Goal: Task Accomplishment & Management: Manage account settings

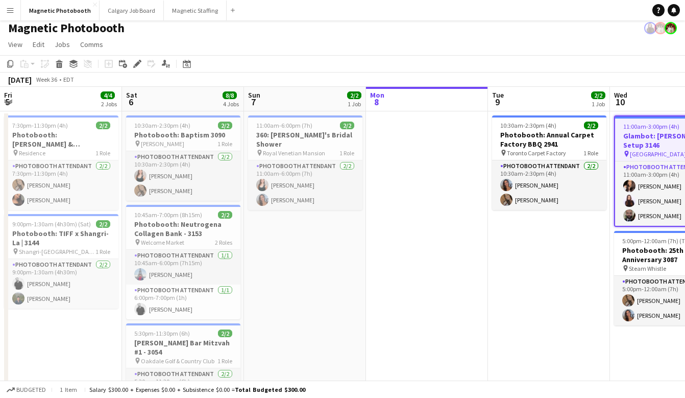
scroll to position [0, 358]
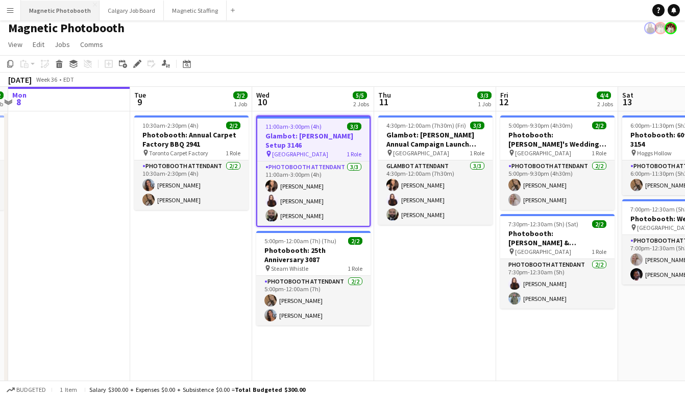
click at [77, 8] on button "Magnetic Photobooth Close" at bounding box center [60, 11] width 79 height 20
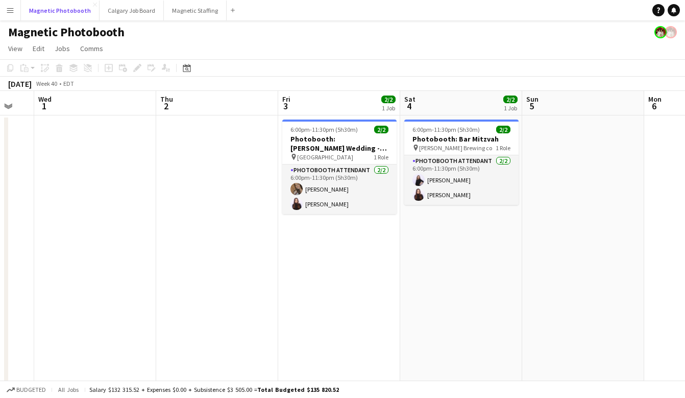
scroll to position [0, 337]
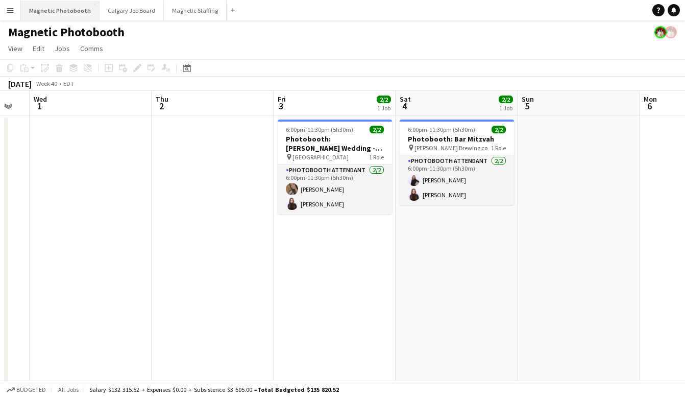
click at [65, 13] on button "Magnetic Photobooth Close" at bounding box center [60, 11] width 79 height 20
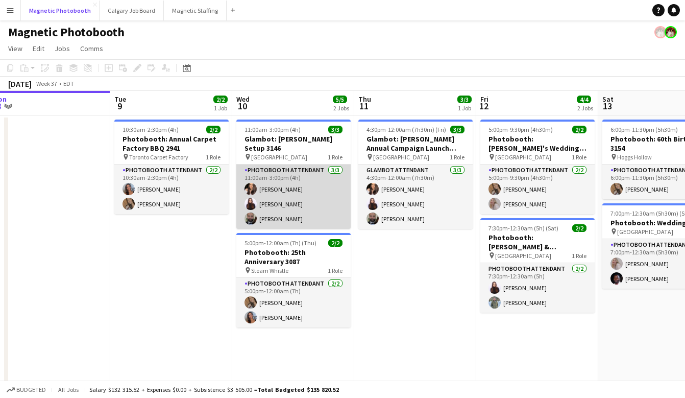
scroll to position [0, 393]
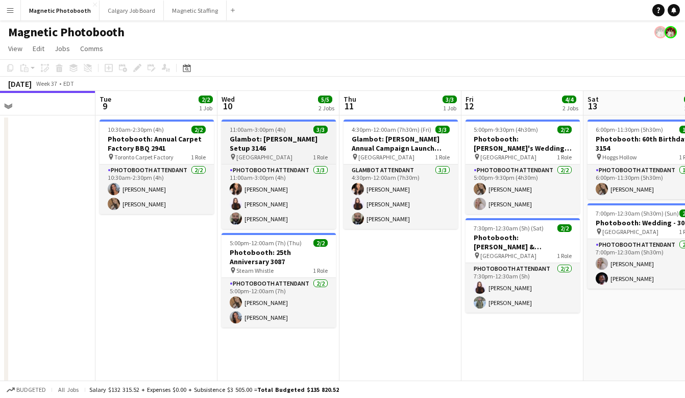
click at [279, 131] on span "11:00am-3:00pm (4h)" at bounding box center [258, 130] width 56 height 8
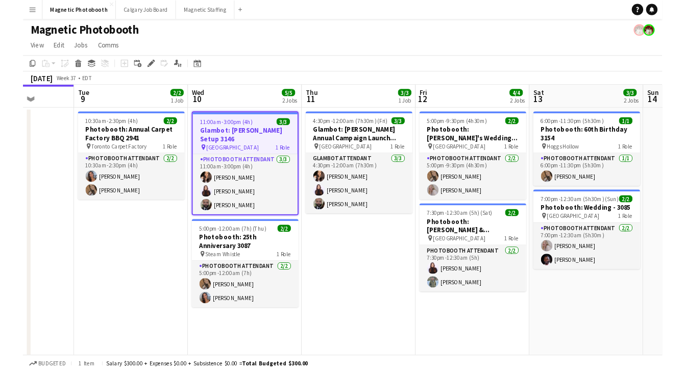
scroll to position [0, 433]
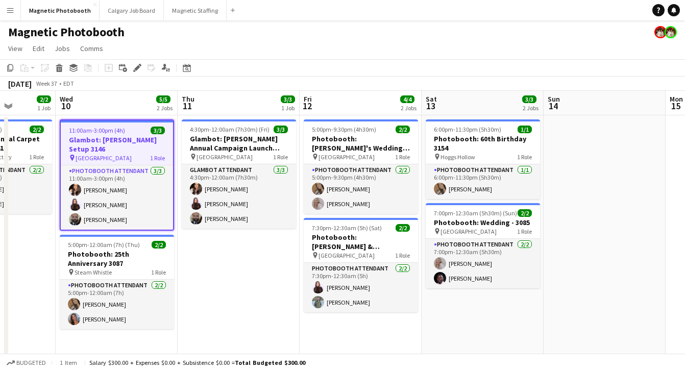
click at [136, 128] on div "11:00am-3:00pm (4h) 3/3" at bounding box center [117, 131] width 112 height 8
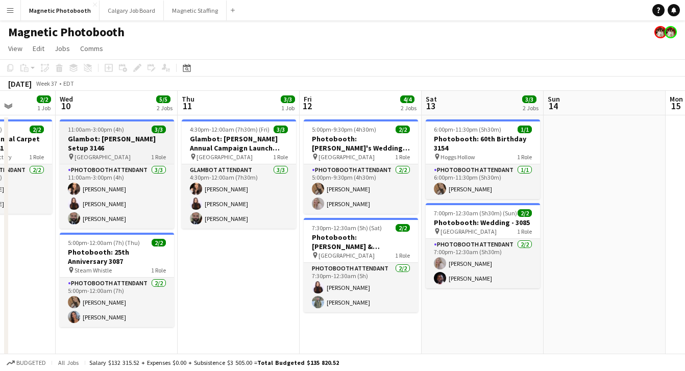
click at [129, 133] on app-job-card "11:00am-3:00pm (4h) 3/3 Glambot: [PERSON_NAME] Setup 3146 pin Meridian Hall 1 R…" at bounding box center [117, 174] width 114 height 109
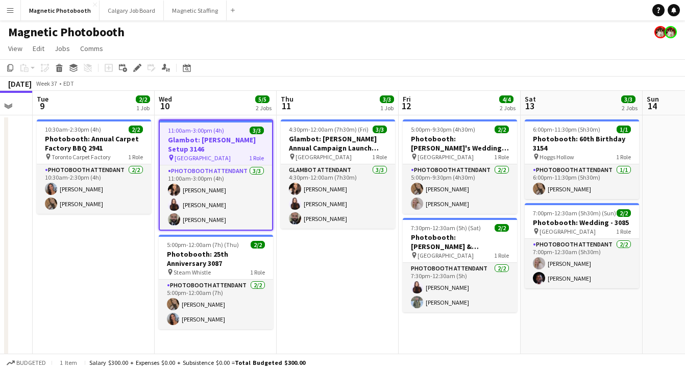
scroll to position [0, 337]
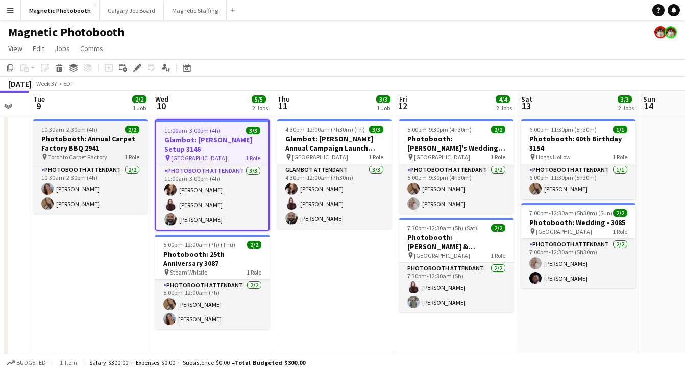
click at [109, 145] on h3 "Photobooth: Annual Carpet Factory BBQ 2941" at bounding box center [90, 143] width 114 height 18
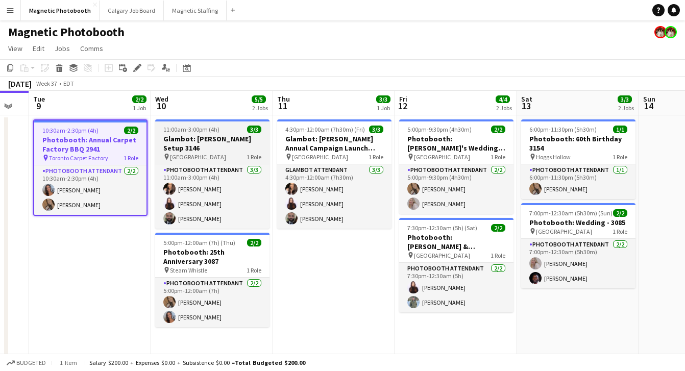
click at [195, 138] on h3 "Glambot: [PERSON_NAME] Setup 3146" at bounding box center [212, 143] width 114 height 18
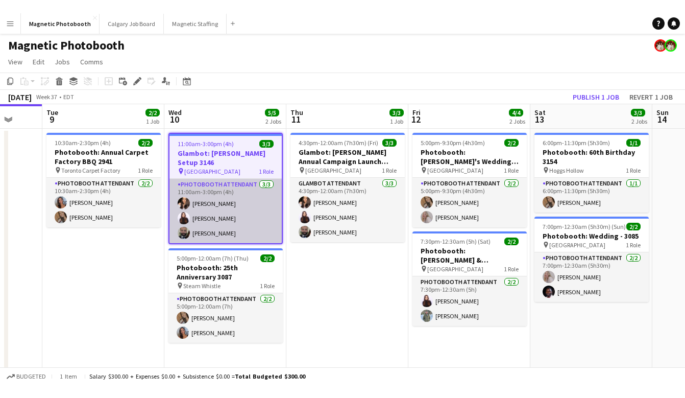
scroll to position [0, 290]
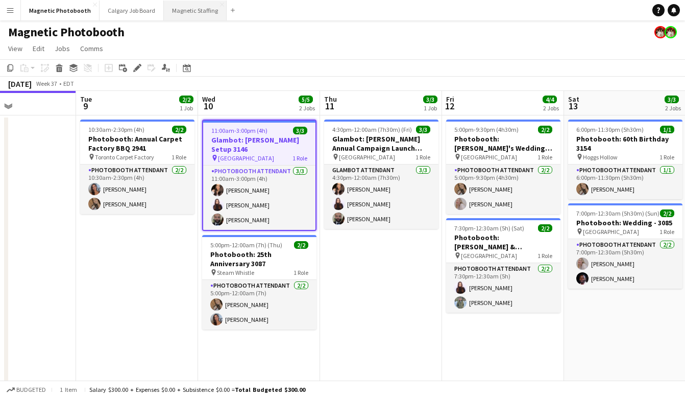
click at [187, 12] on button "Magnetic Staffing Close" at bounding box center [195, 11] width 63 height 20
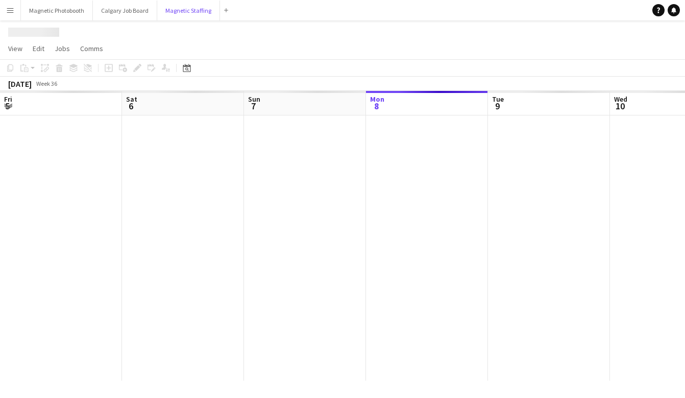
scroll to position [0, 244]
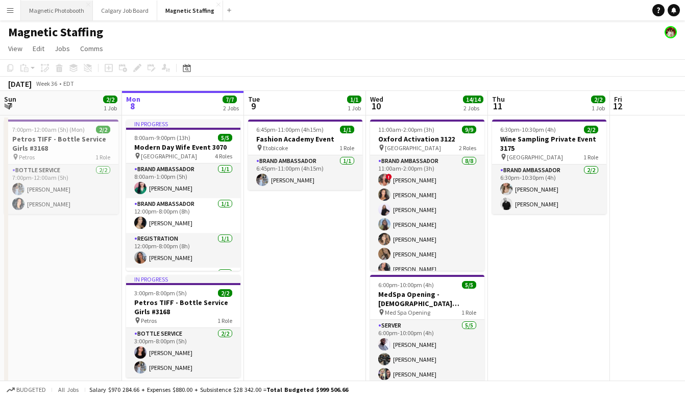
click at [68, 9] on button "Magnetic Photobooth Close" at bounding box center [57, 11] width 72 height 20
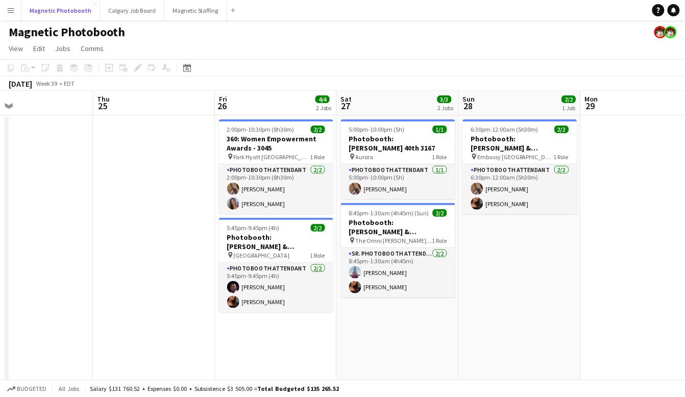
scroll to position [0, 270]
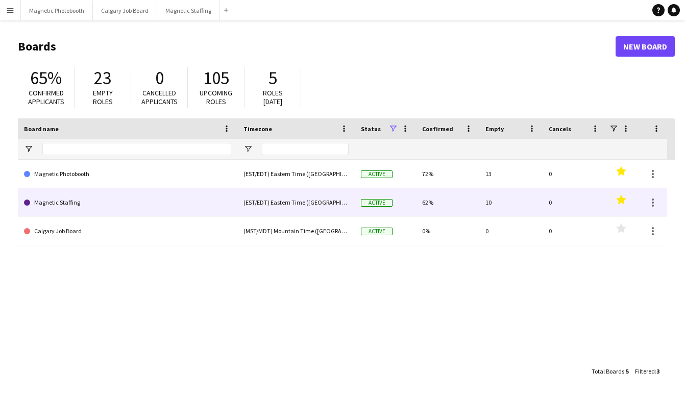
click at [63, 206] on link "Magnetic Staffing" at bounding box center [127, 202] width 207 height 29
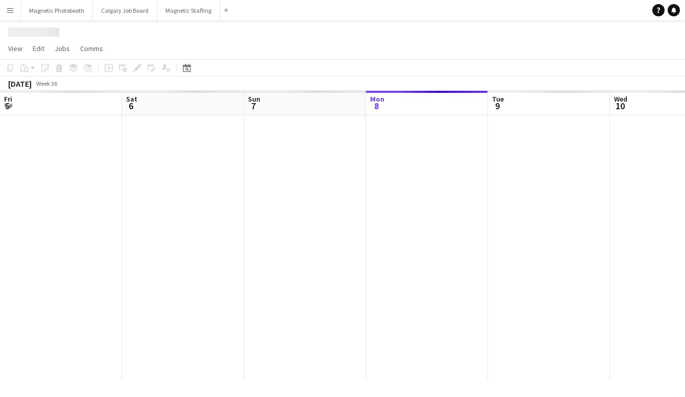
scroll to position [0, 244]
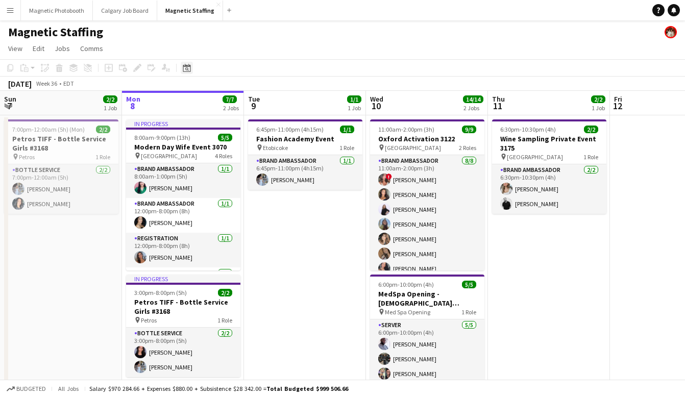
click at [186, 69] on icon "Date picker" at bounding box center [187, 68] width 8 height 8
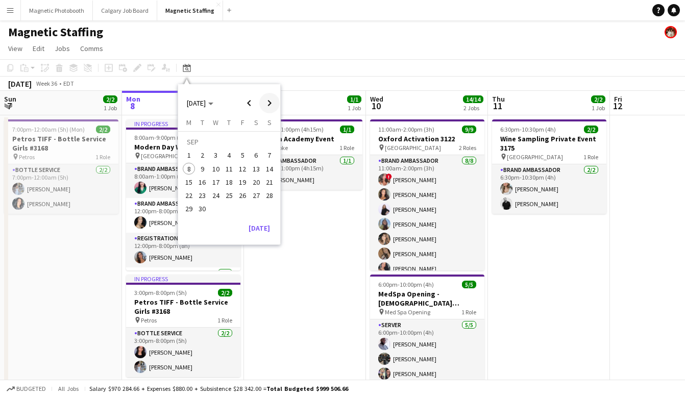
click at [274, 99] on span "Next month" at bounding box center [269, 103] width 20 height 20
click at [200, 160] on span "4" at bounding box center [203, 158] width 12 height 12
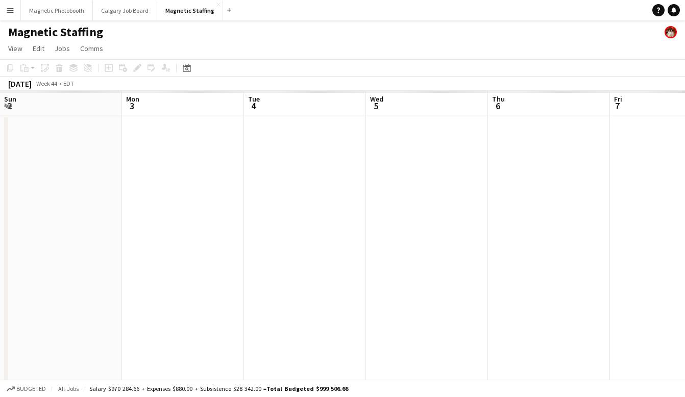
scroll to position [0, 351]
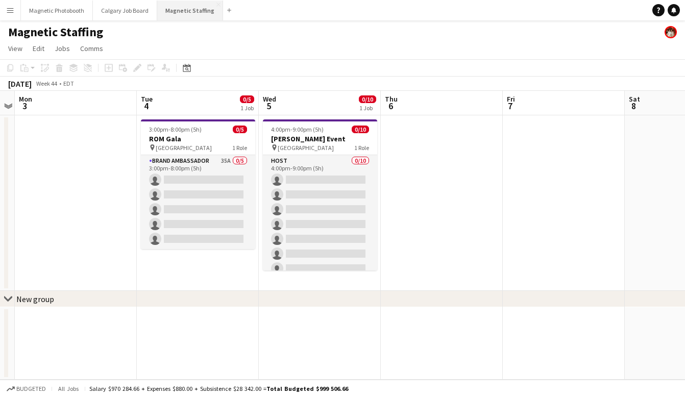
click at [175, 16] on button "Magnetic Staffing Close" at bounding box center [190, 11] width 66 height 20
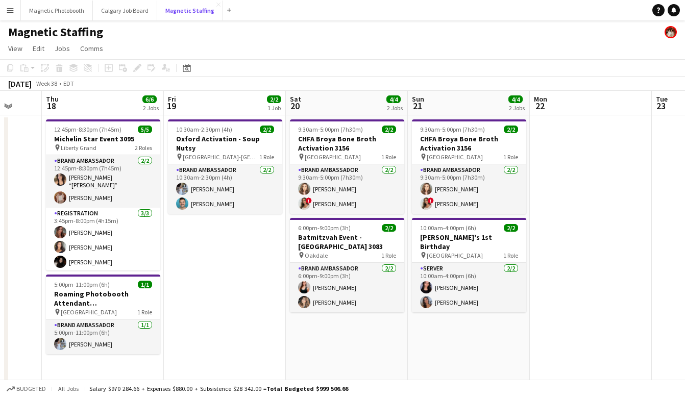
scroll to position [0, 449]
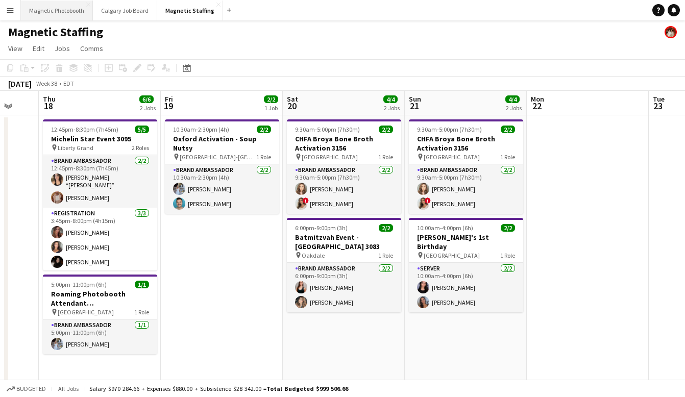
click at [61, 6] on button "Magnetic Photobooth Close" at bounding box center [57, 11] width 72 height 20
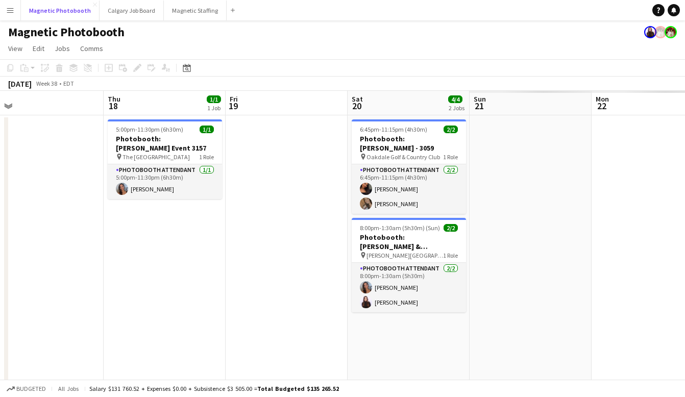
scroll to position [0, 440]
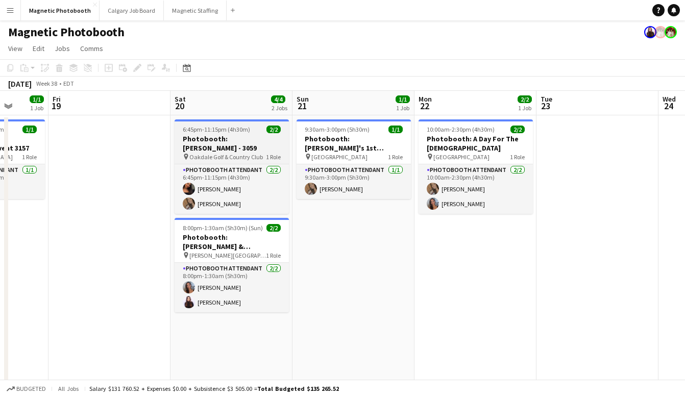
click at [238, 139] on h3 "Photobooth: [PERSON_NAME] - 3059" at bounding box center [232, 143] width 114 height 18
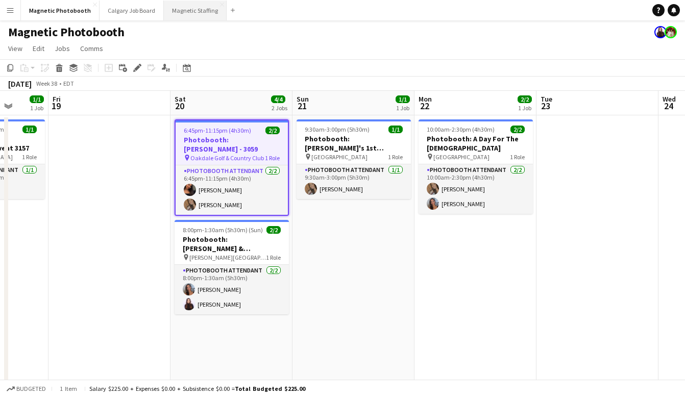
click at [194, 10] on button "Magnetic Staffing Close" at bounding box center [195, 11] width 63 height 20
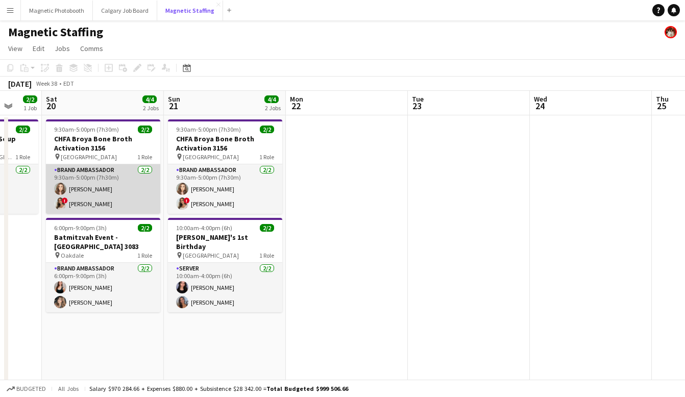
scroll to position [0, 247]
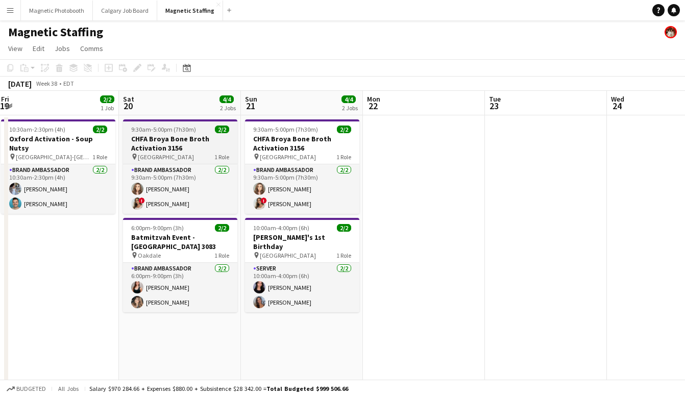
click at [179, 139] on h3 "CHFA Broya Bone Broth Activation 3156" at bounding box center [180, 143] width 114 height 18
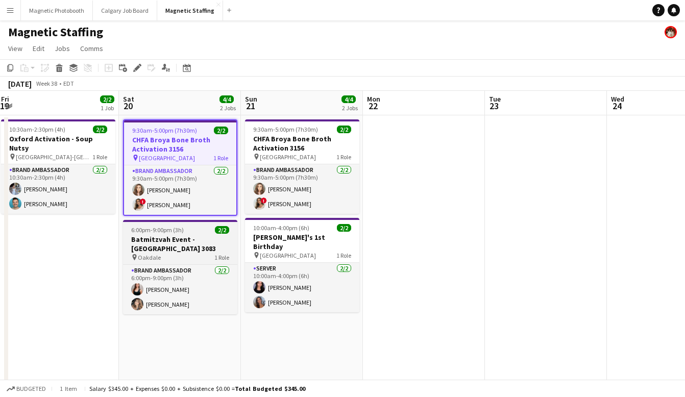
click at [160, 239] on h3 "Batmitzvah Event - North York 3083" at bounding box center [180, 244] width 114 height 18
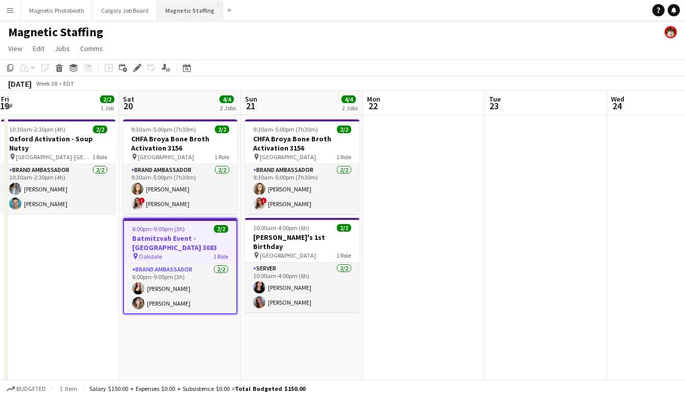
click at [179, 12] on button "Magnetic Staffing Close" at bounding box center [190, 11] width 66 height 20
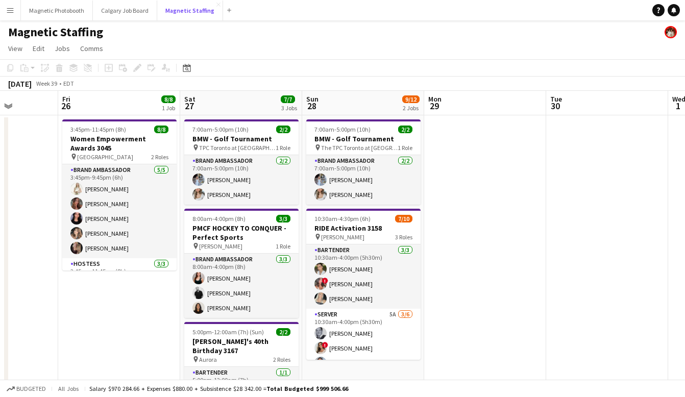
scroll to position [0, 431]
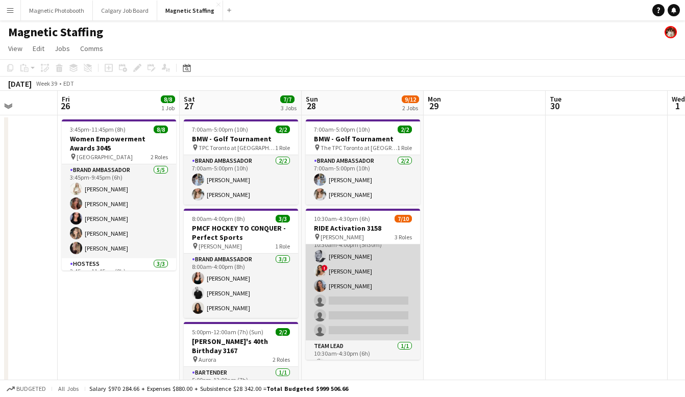
click at [359, 321] on app-card-role "Server 5A 3/6 10:30am-4:00pm (5h30m) Mike Oelker ! Emily Vandongen Diana Michai…" at bounding box center [363, 286] width 114 height 109
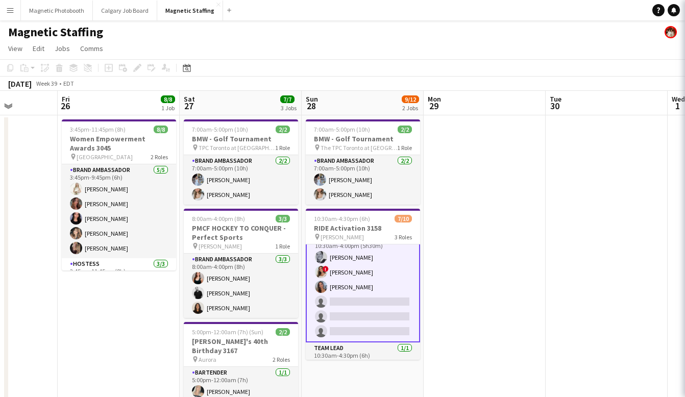
scroll to position [78, 0]
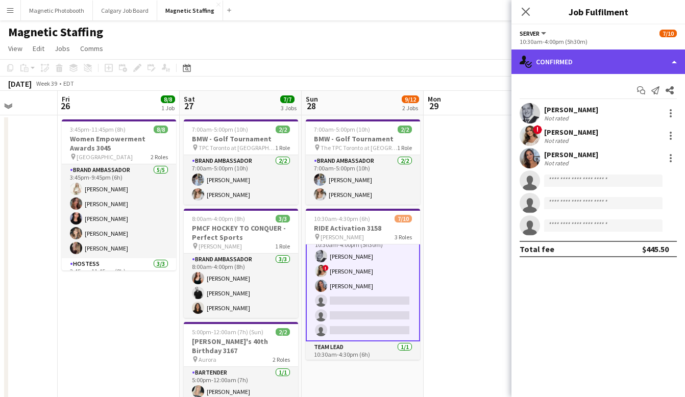
click at [558, 65] on div "single-neutral-actions-check-2 Confirmed" at bounding box center [599, 62] width 174 height 25
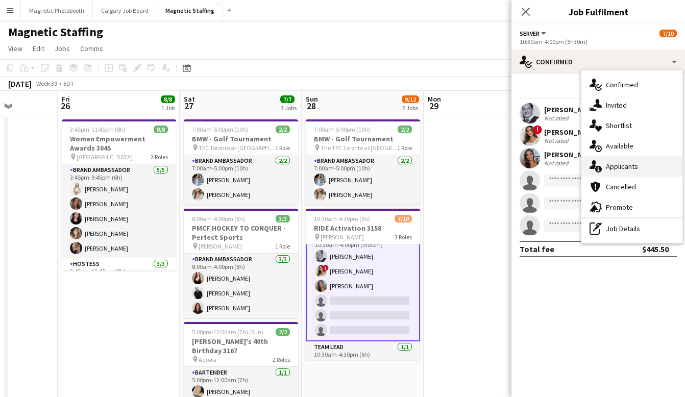
click at [610, 163] on span "Applicants" at bounding box center [622, 166] width 32 height 9
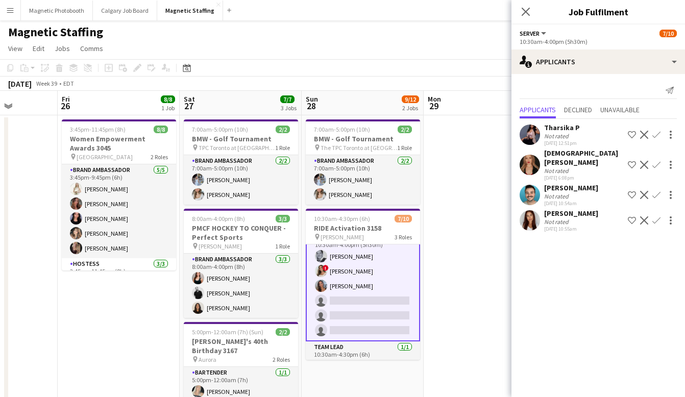
click at [658, 191] on app-icon "Confirm" at bounding box center [657, 195] width 8 height 8
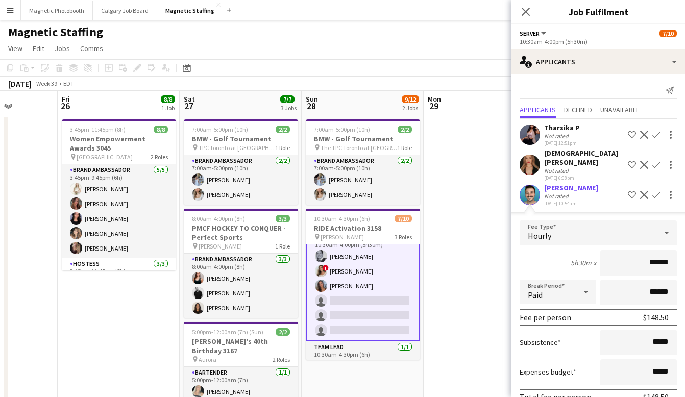
scroll to position [68, 0]
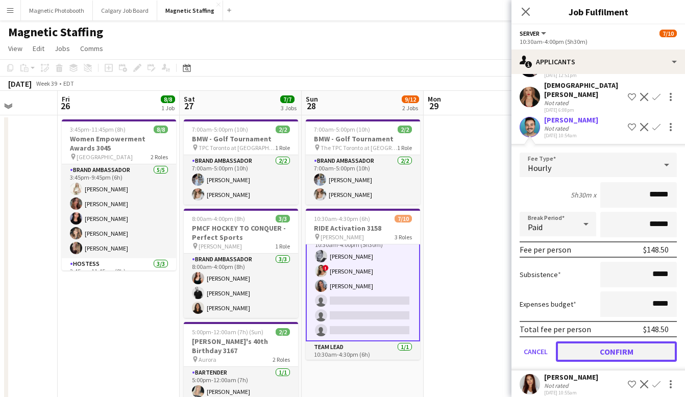
click at [591, 342] on button "Confirm" at bounding box center [616, 352] width 121 height 20
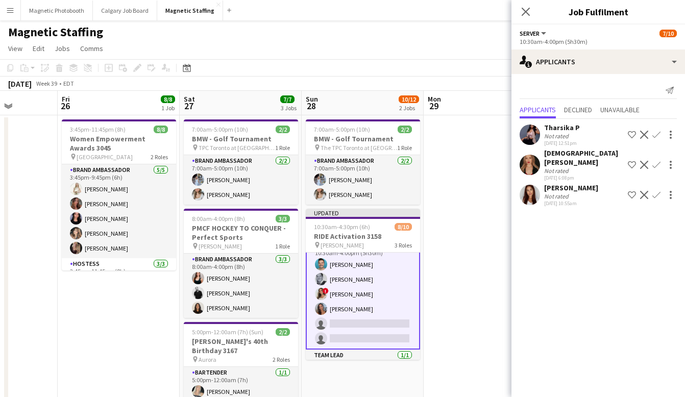
click at [658, 191] on app-icon "Confirm" at bounding box center [657, 195] width 8 height 8
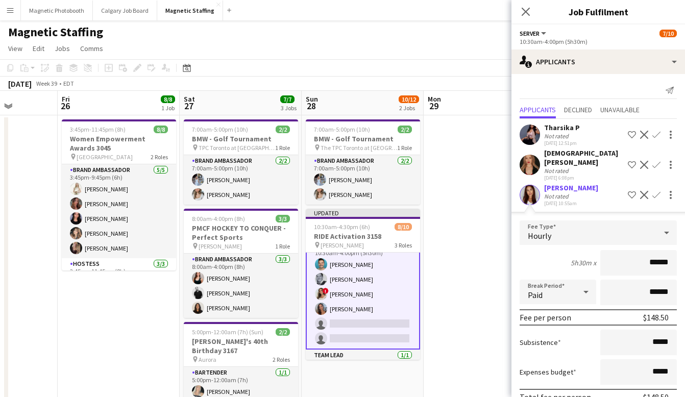
scroll to position [42, 0]
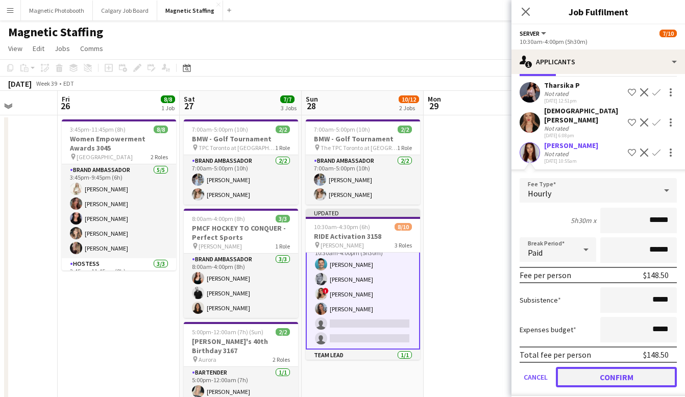
click at [574, 370] on button "Confirm" at bounding box center [616, 377] width 121 height 20
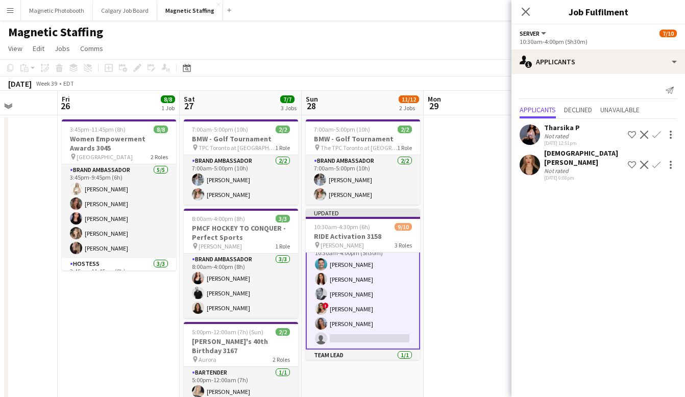
scroll to position [0, 0]
click at [526, 12] on icon at bounding box center [526, 12] width 10 height 10
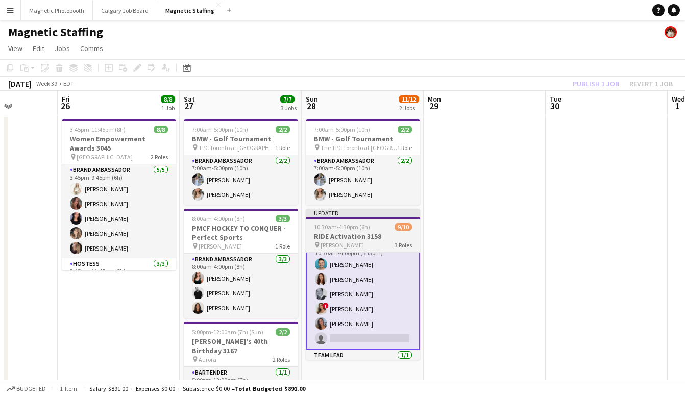
click at [387, 213] on div "Updated" at bounding box center [363, 213] width 114 height 8
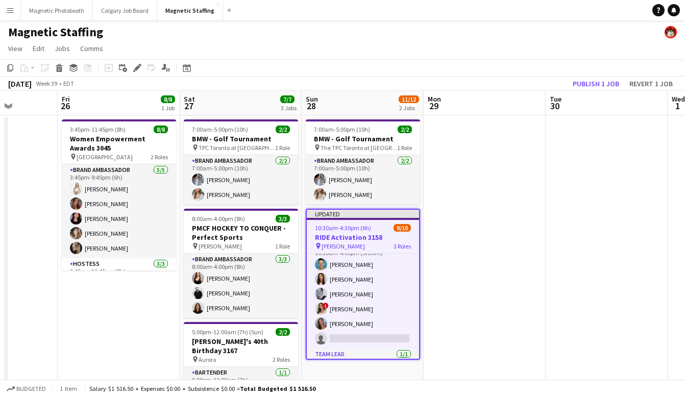
scroll to position [77, 0]
click at [591, 75] on app-toolbar "Copy Paste Paste Command V Paste with crew Command Shift V Paste linked Job Del…" at bounding box center [342, 67] width 685 height 17
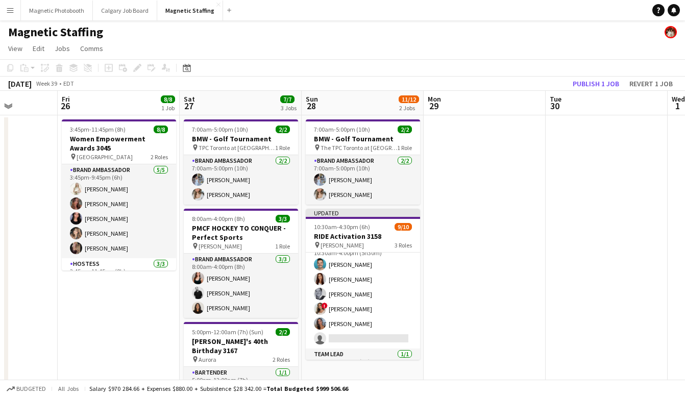
click at [608, 69] on app-toolbar "Copy Paste Paste Command V Paste with crew Command Shift V Paste linked Job Del…" at bounding box center [342, 67] width 685 height 17
click at [600, 79] on button "Publish 1 job" at bounding box center [596, 83] width 55 height 13
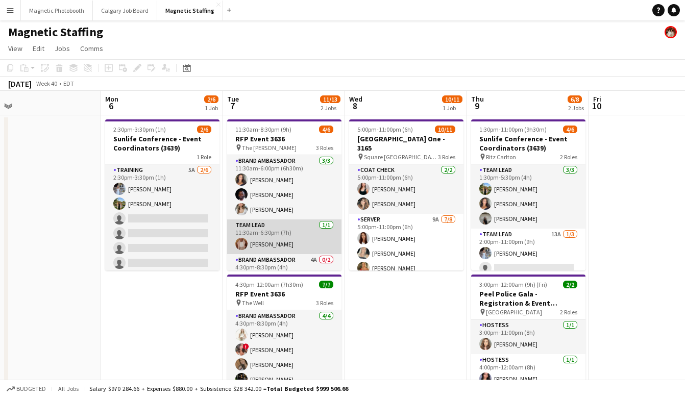
scroll to position [33, 0]
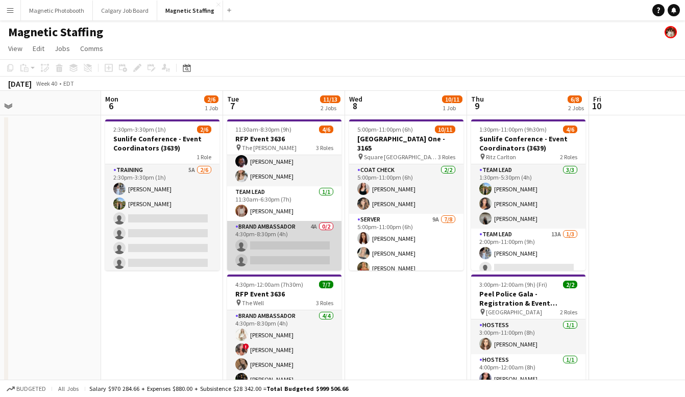
click at [273, 254] on app-card-role "Brand Ambassador 4A 0/2 4:30pm-8:30pm (4h) single-neutral-actions single-neutra…" at bounding box center [284, 246] width 114 height 50
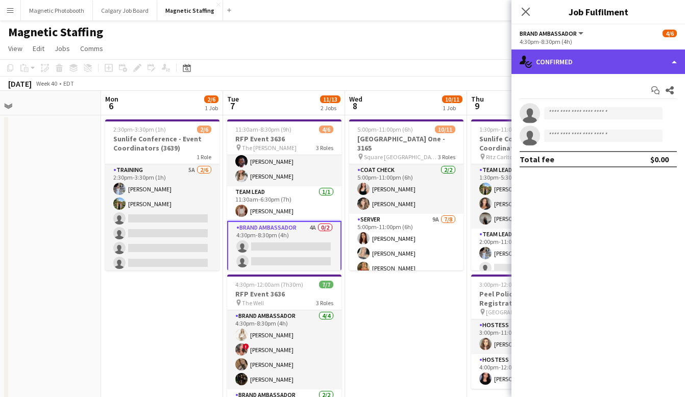
click at [604, 73] on div "single-neutral-actions-check-2 Confirmed" at bounding box center [599, 62] width 174 height 25
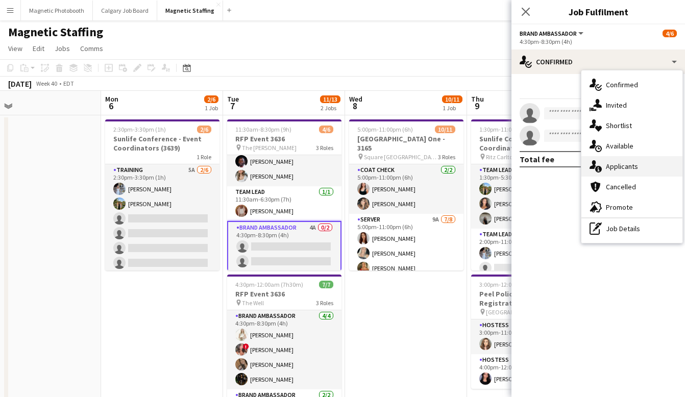
click at [627, 162] on span "Applicants" at bounding box center [622, 166] width 32 height 9
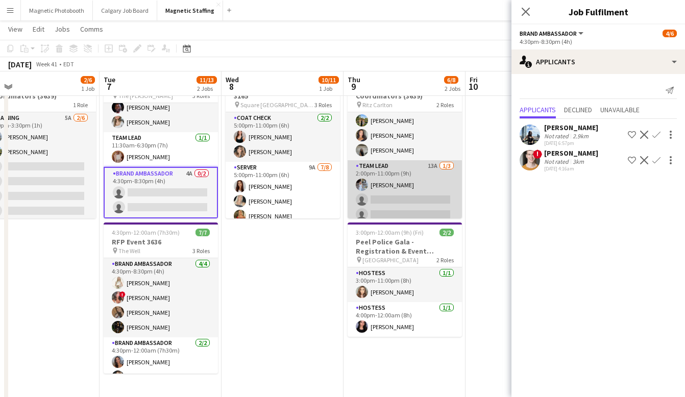
scroll to position [22, 0]
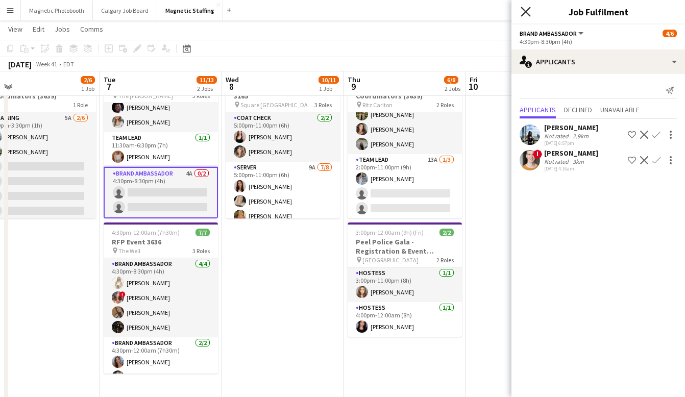
click at [528, 11] on icon "Close pop-in" at bounding box center [526, 12] width 10 height 10
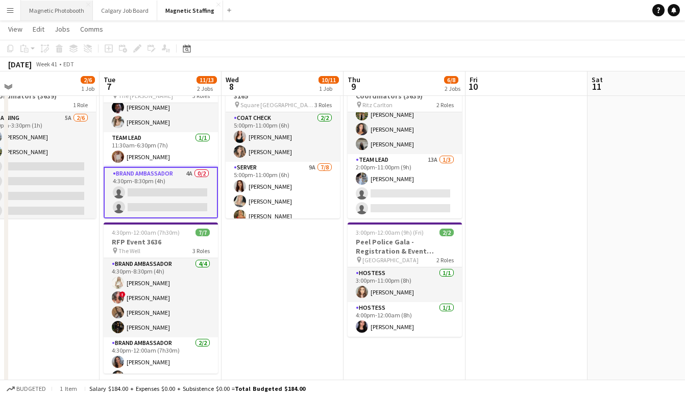
click at [69, 4] on button "Magnetic Photobooth Close" at bounding box center [57, 11] width 72 height 20
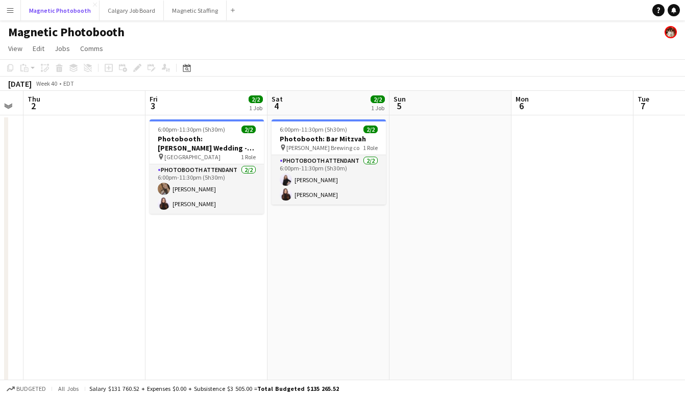
scroll to position [0, 397]
